Goal: Task Accomplishment & Management: Complete application form

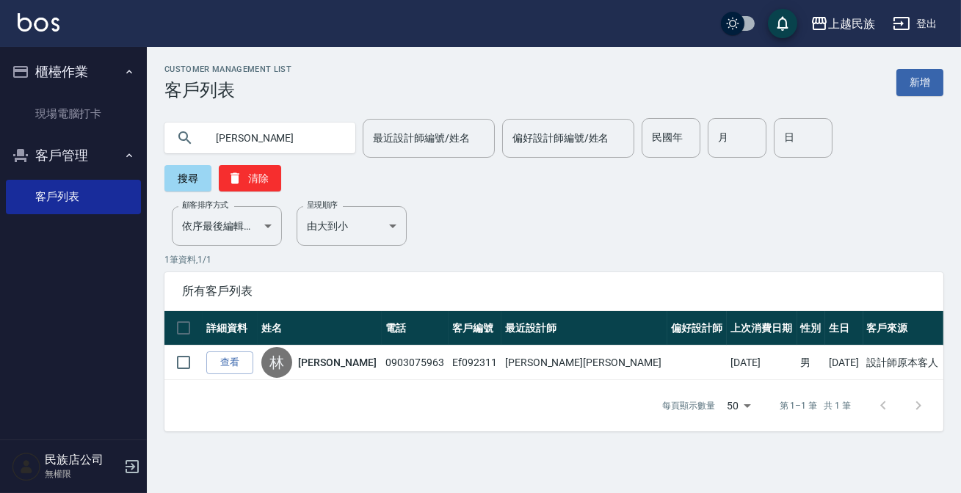
click at [921, 11] on button "登出" at bounding box center [915, 23] width 57 height 27
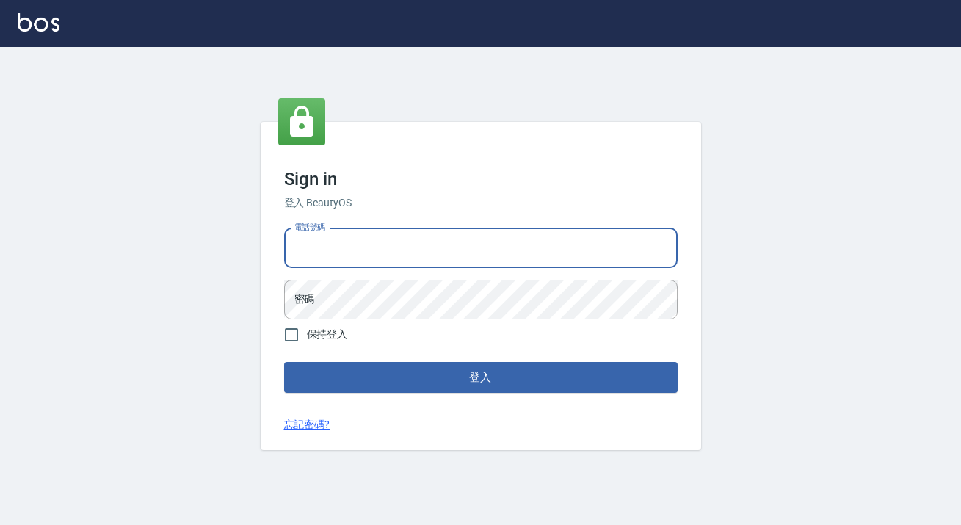
click at [498, 256] on input "電話號碼" at bounding box center [480, 248] width 393 height 40
type input "0938917261"
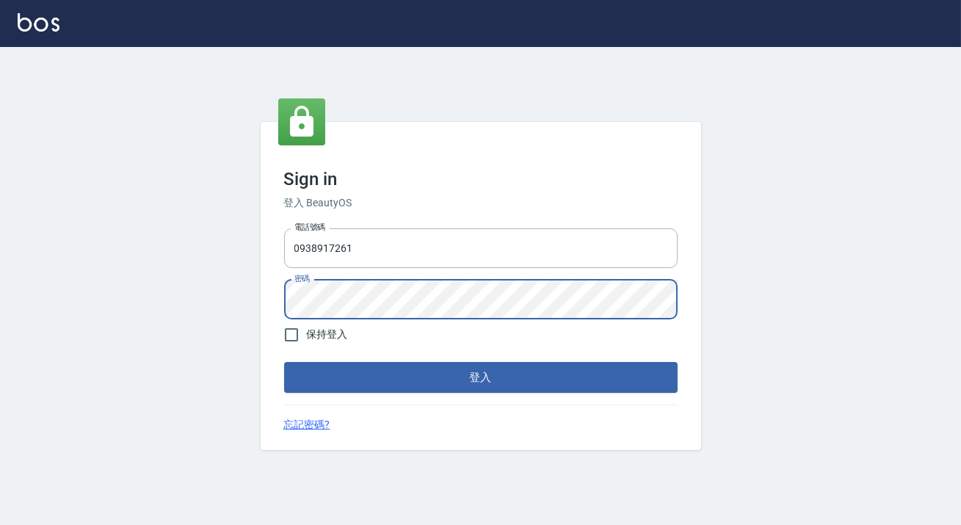
click at [284, 362] on button "登入" at bounding box center [480, 377] width 393 height 31
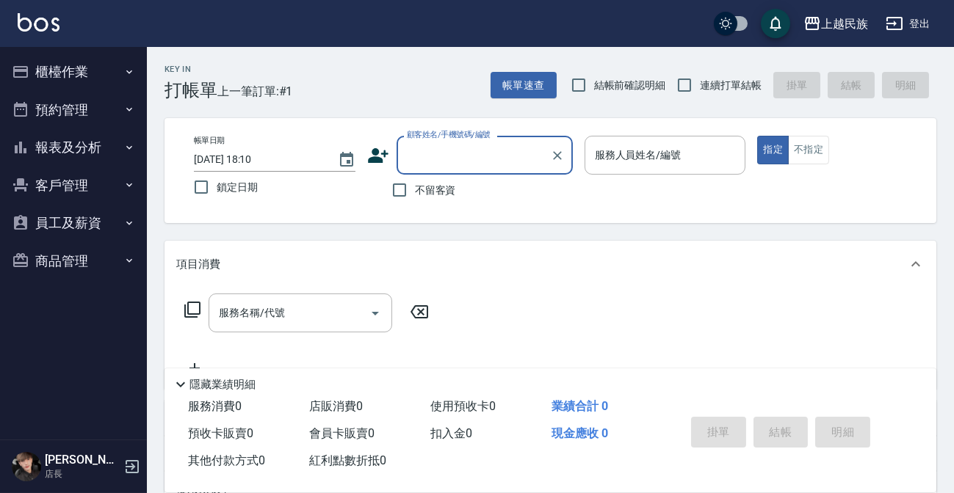
click at [426, 162] on input "顧客姓名/手機號碼/編號" at bounding box center [473, 155] width 141 height 26
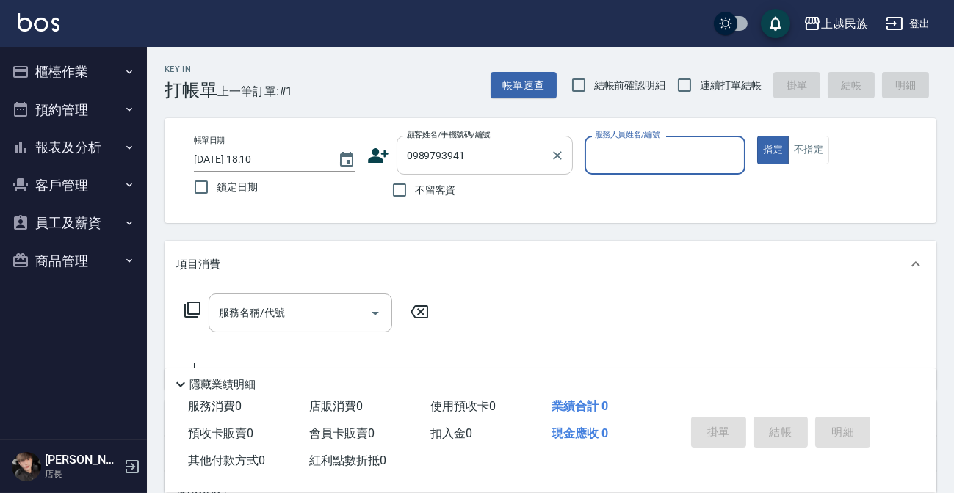
type input "0989793941"
click at [387, 157] on icon at bounding box center [378, 156] width 22 height 22
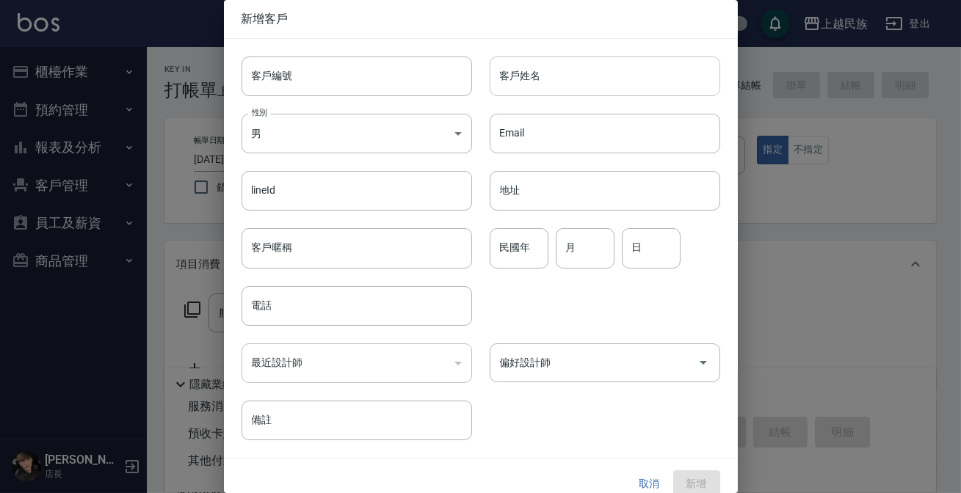
type input "0989793941"
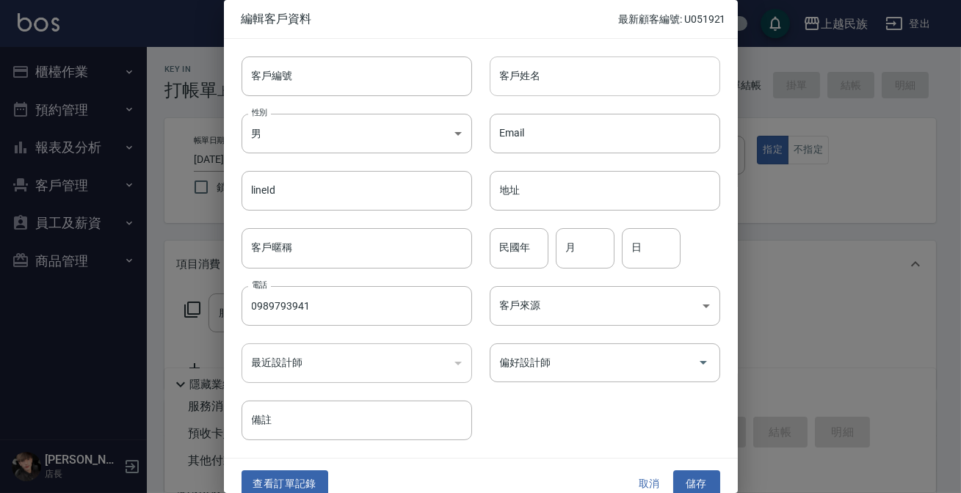
click at [540, 87] on input "客戶姓名" at bounding box center [605, 77] width 231 height 40
type input "蘇千慧"
click at [391, 116] on body "上越民族 登出 櫃檯作業 打帳單 帳單列表 現金收支登錄 材料自購登錄 每日結帳 排班表 現場電腦打卡 預約管理 預約管理 單日預約紀錄 單週預約紀錄 報表及…" at bounding box center [480, 357] width 961 height 715
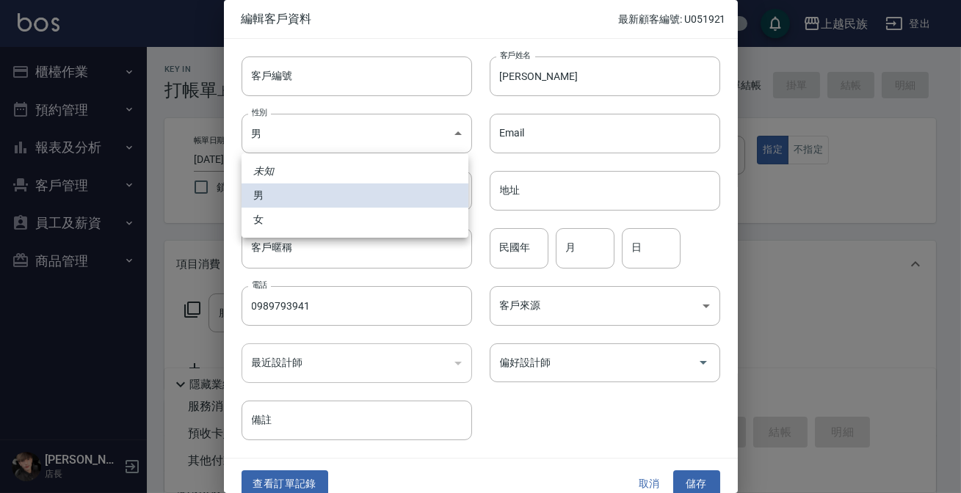
click at [375, 223] on li "女" at bounding box center [355, 220] width 227 height 24
type input "FEMALE"
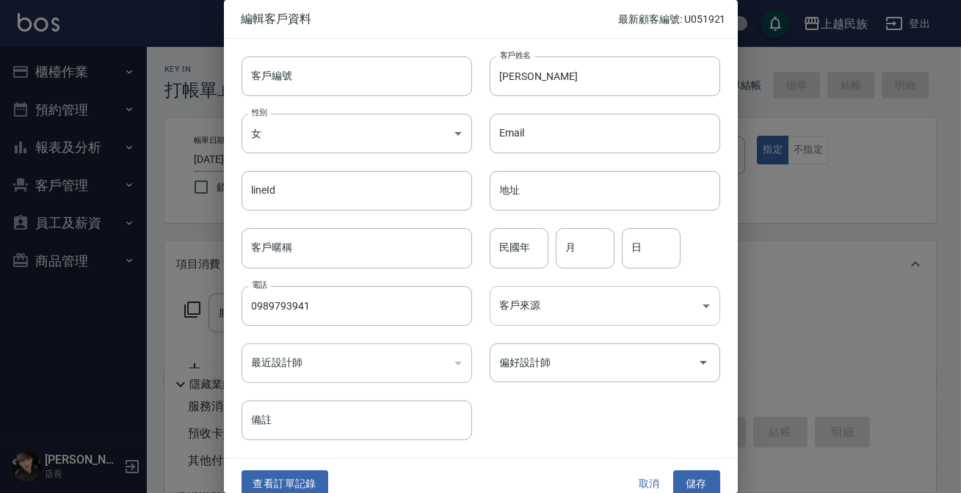
click at [567, 315] on body "上越民族 登出 櫃檯作業 打帳單 帳單列表 現金收支登錄 材料自購登錄 每日結帳 排班表 現場電腦打卡 預約管理 預約管理 單日預約紀錄 單週預約紀錄 報表及…" at bounding box center [480, 357] width 961 height 715
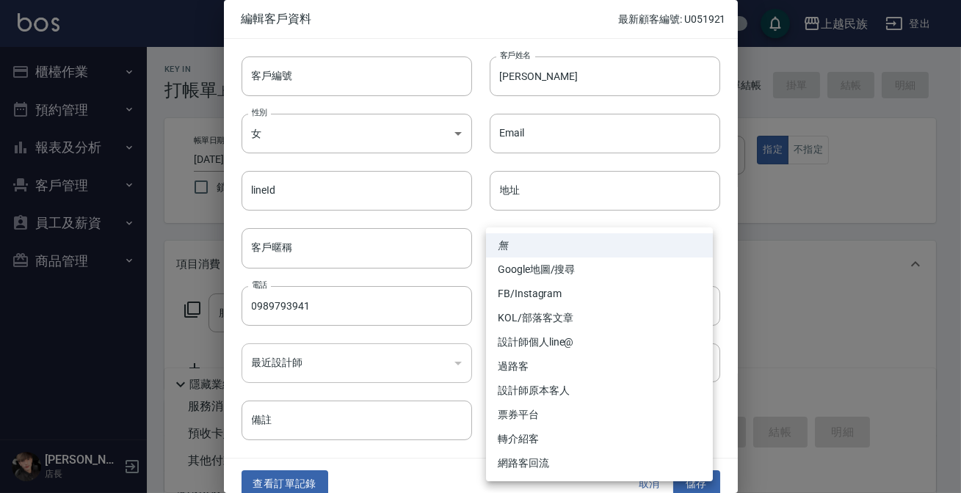
click at [571, 296] on li "FB/Instagram" at bounding box center [599, 294] width 227 height 24
type input "FB/Instagram"
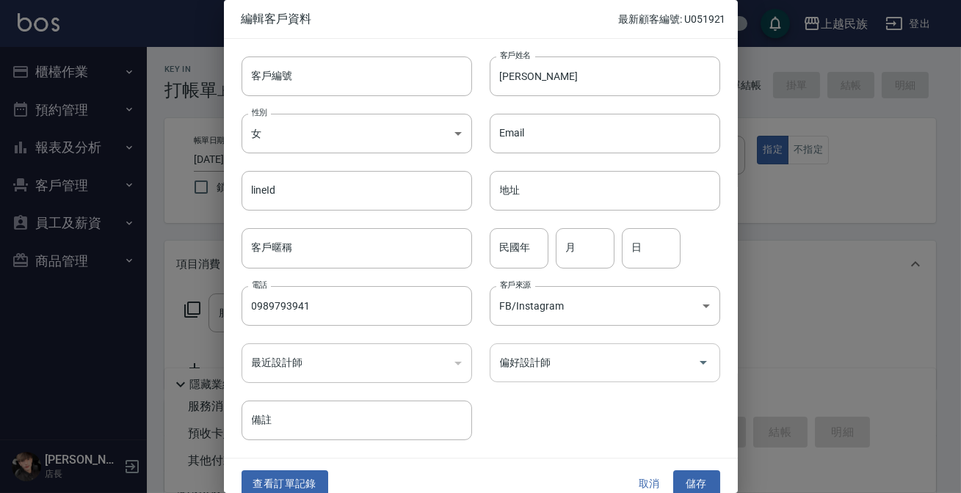
click at [589, 354] on input "偏好設計師" at bounding box center [593, 363] width 195 height 26
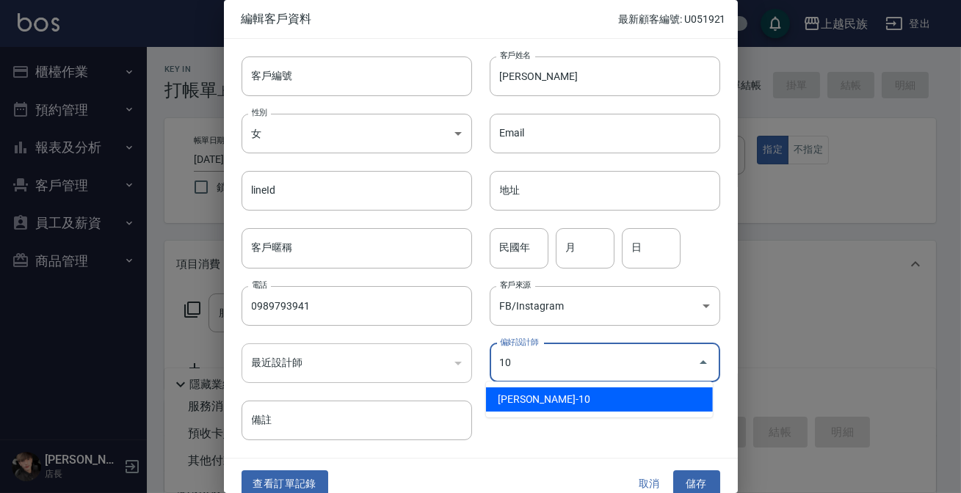
type input "張宸玲"
click at [675, 462] on div "查看訂單記錄 取消 儲存" at bounding box center [481, 484] width 514 height 51
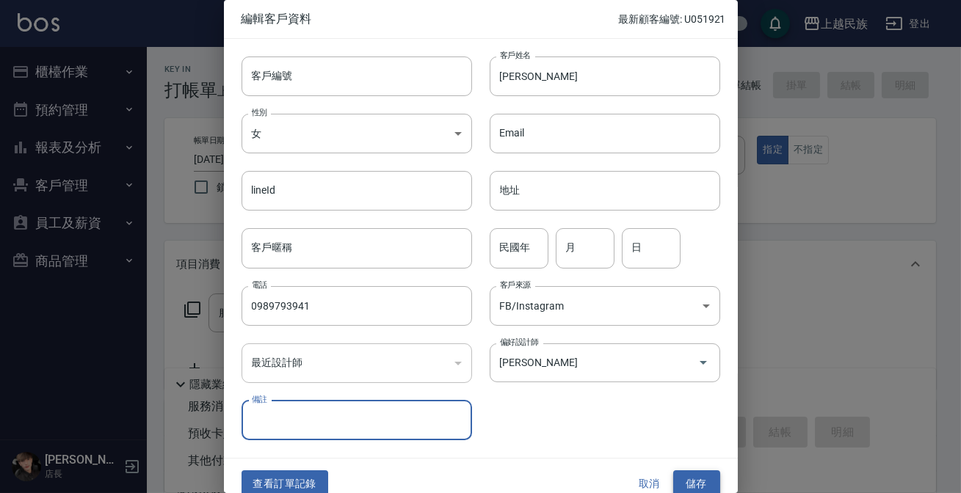
click at [704, 483] on button "儲存" at bounding box center [696, 484] width 47 height 27
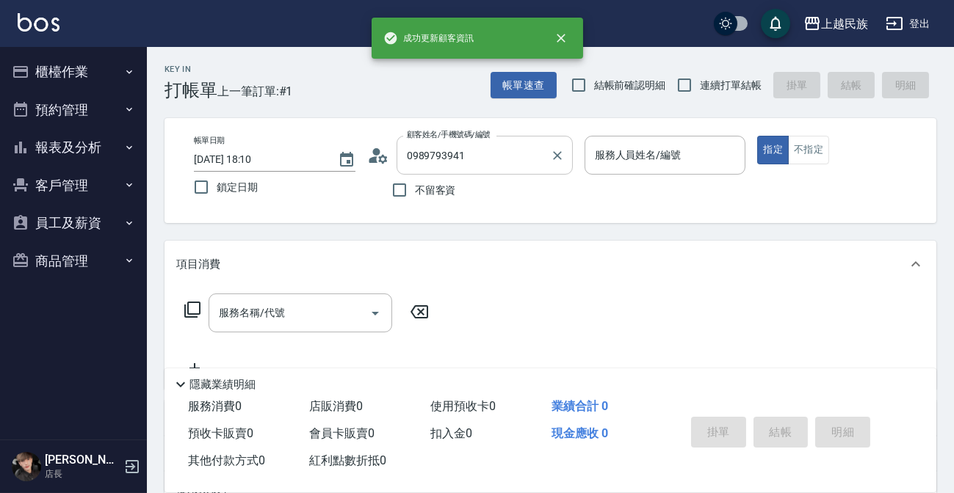
click at [528, 159] on input "0989793941" at bounding box center [473, 155] width 141 height 26
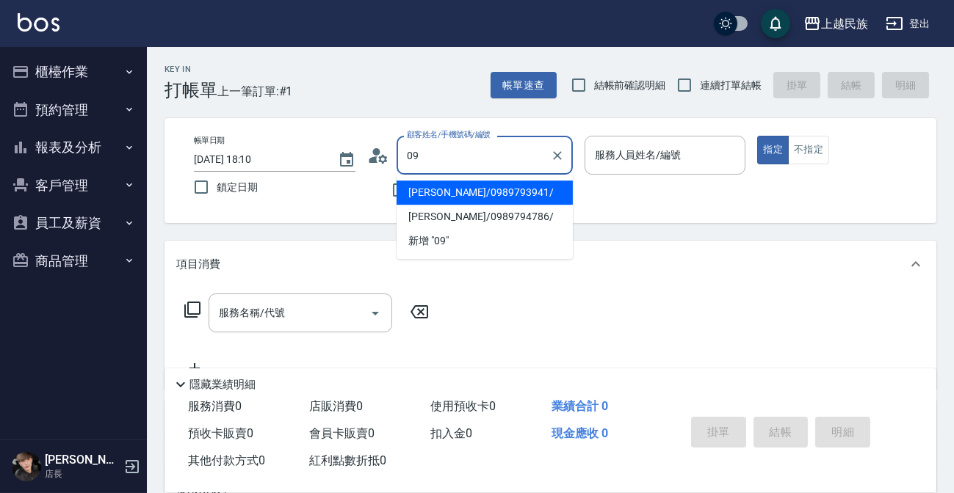
type input "0"
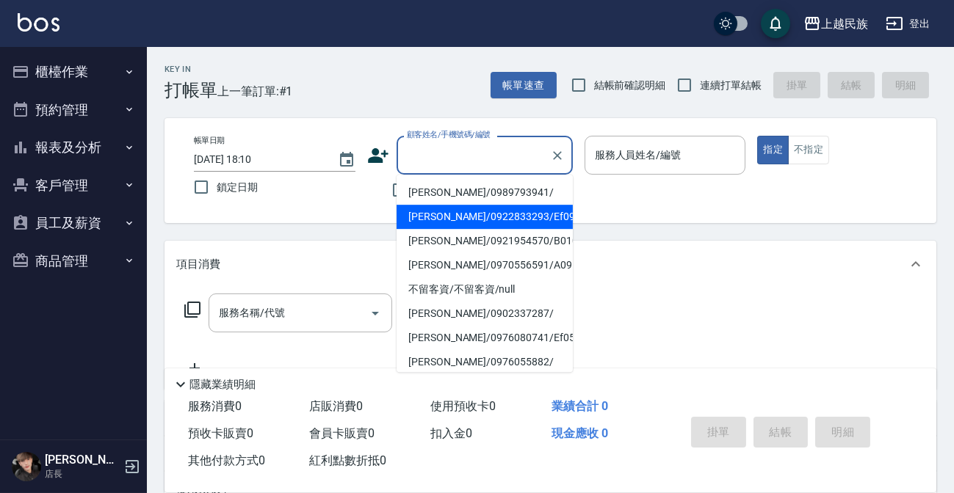
click at [653, 238] on div "Key In 打帳單 上一筆訂單:#1 帳單速查 結帳前確認明細 連續打單結帳 掛單 結帳 明細 帳單日期 2025/10/12 18:10 鎖定日期 顧客姓…" at bounding box center [550, 381] width 807 height 668
